Goal: Task Accomplishment & Management: Manage account settings

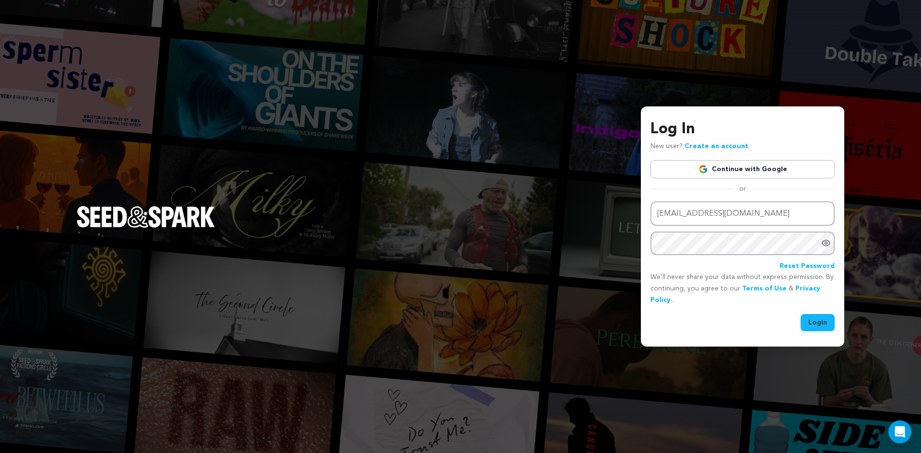
click at [814, 321] on button "Login" at bounding box center [817, 322] width 34 height 17
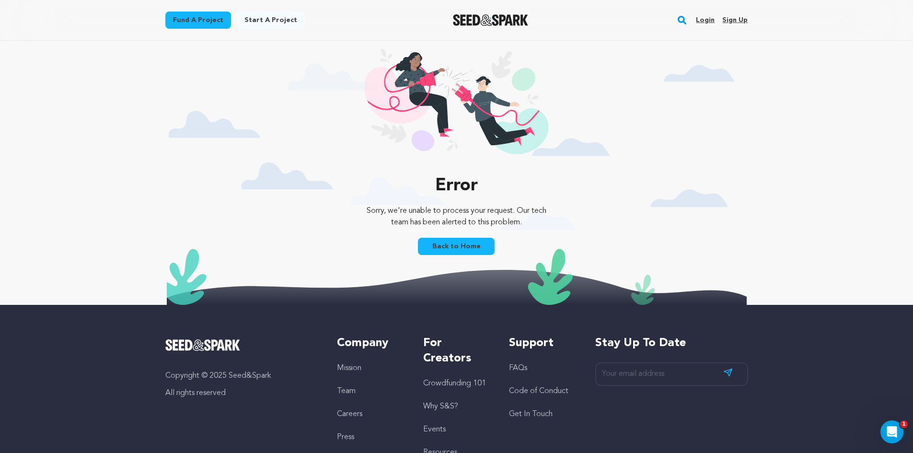
click at [456, 246] on link "Back to Home" at bounding box center [456, 246] width 77 height 17
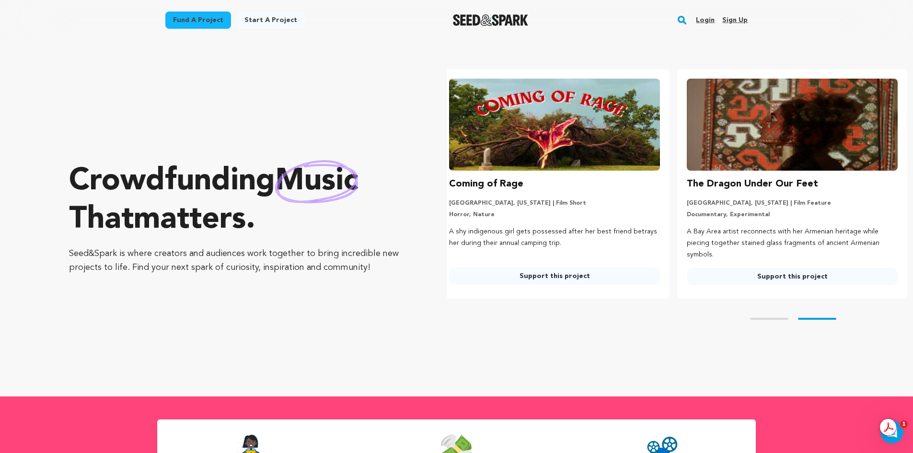
click at [707, 17] on link "Login" at bounding box center [705, 19] width 19 height 15
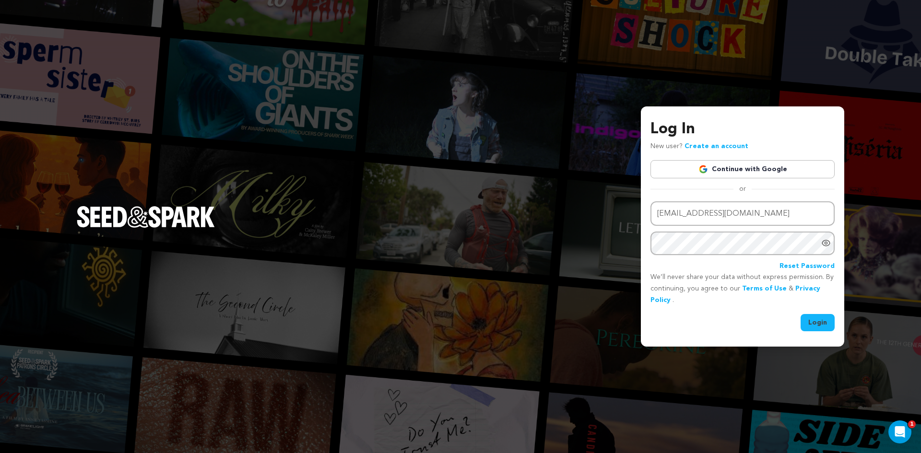
click at [817, 318] on button "Login" at bounding box center [817, 322] width 34 height 17
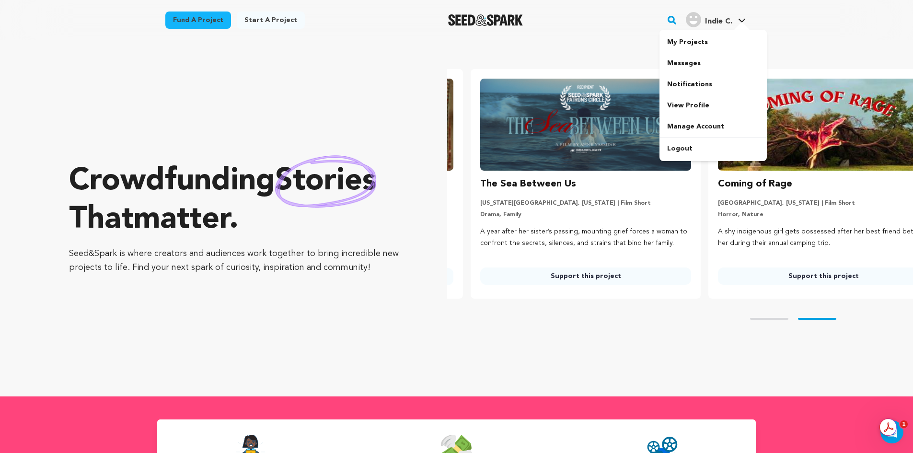
scroll to position [0, 245]
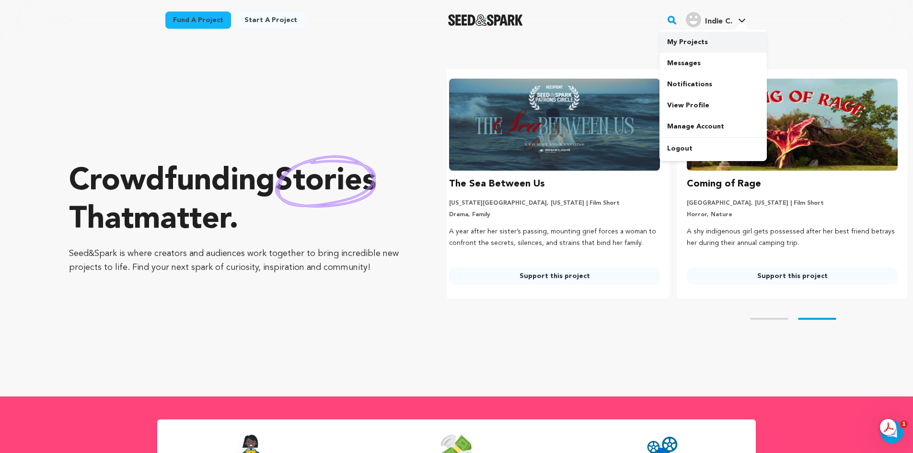
click at [688, 44] on link "My Projects" at bounding box center [713, 42] width 107 height 21
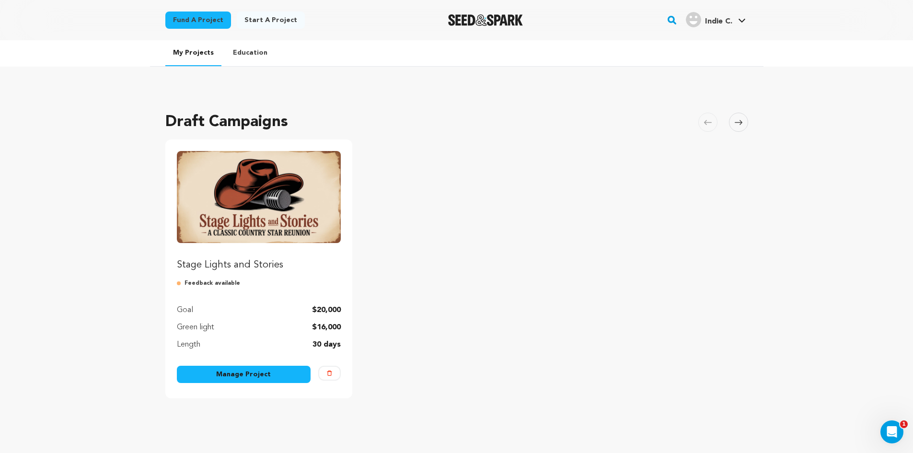
click at [233, 370] on link "Manage Project" at bounding box center [244, 374] width 134 height 17
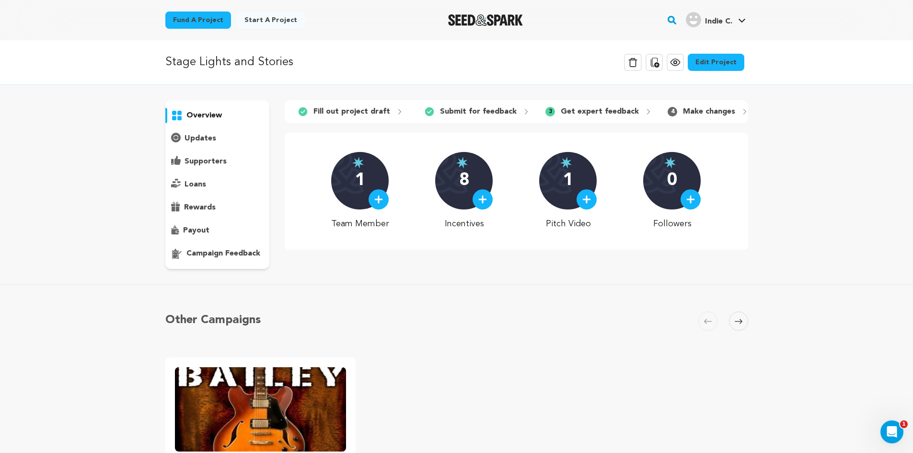
click at [203, 204] on p "rewards" at bounding box center [200, 208] width 32 height 12
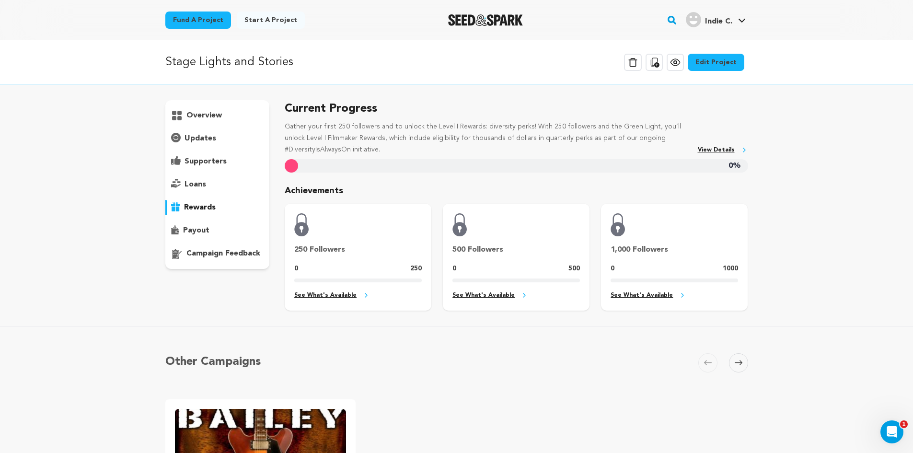
click at [212, 255] on p "campaign feedback" at bounding box center [224, 254] width 74 height 12
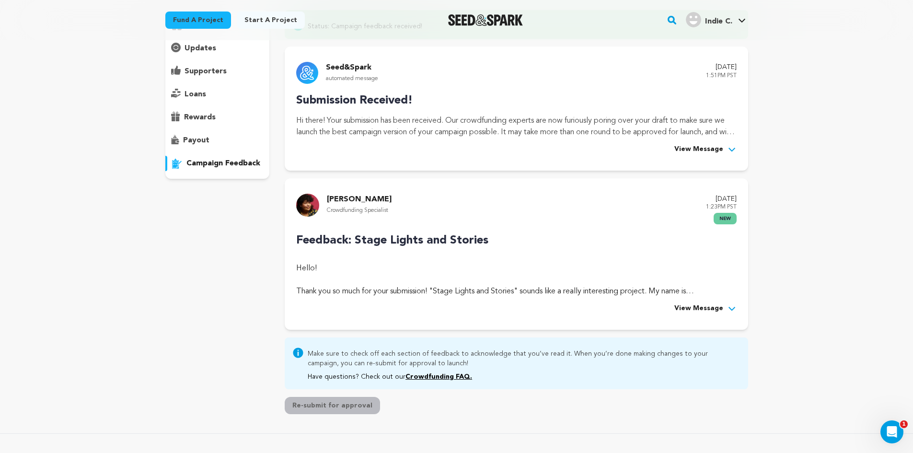
scroll to position [187, 0]
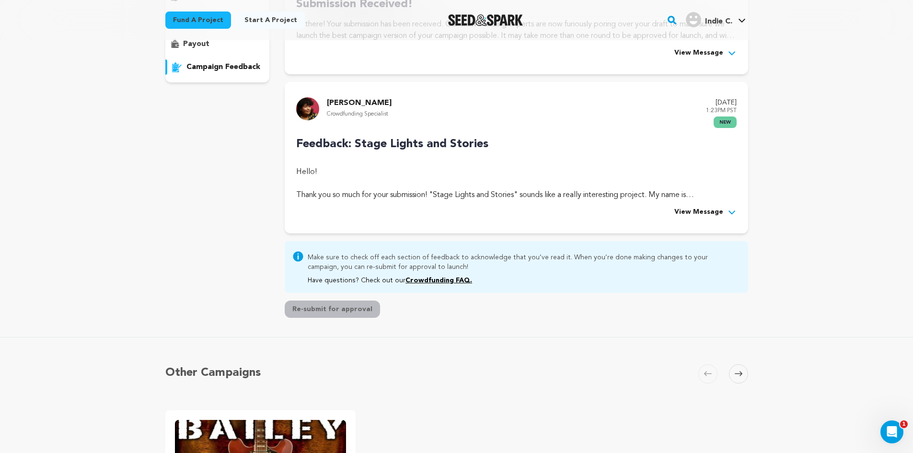
click at [695, 217] on span "View Message" at bounding box center [699, 213] width 49 height 12
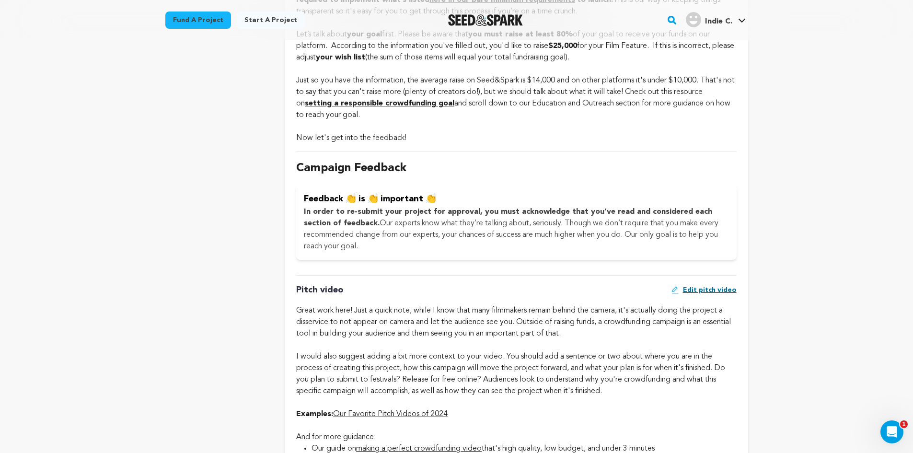
scroll to position [560, 0]
